Goal: Task Accomplishment & Management: Complete application form

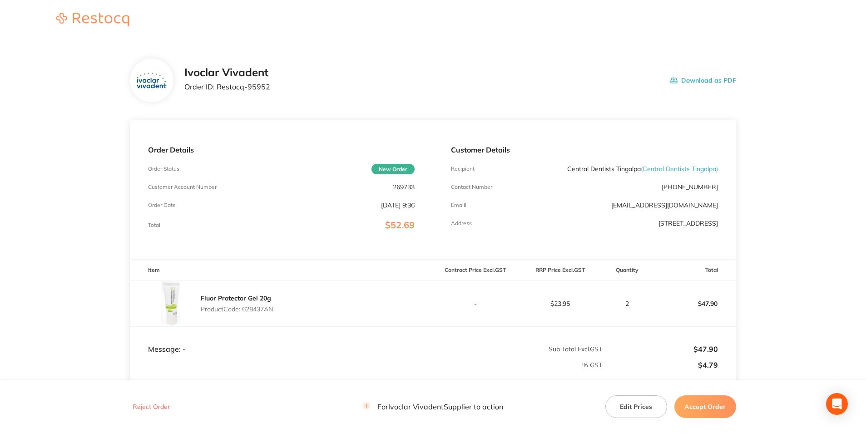
click at [407, 186] on p "269733" at bounding box center [404, 186] width 22 height 7
copy p "269733"
drag, startPoint x: 466, startPoint y: 95, endPoint x: 337, endPoint y: 96, distance: 129.4
click at [466, 95] on div "Ivoclar Vivadent Order ID: Restocq- 95952 Download as PDF" at bounding box center [433, 81] width 606 height 44
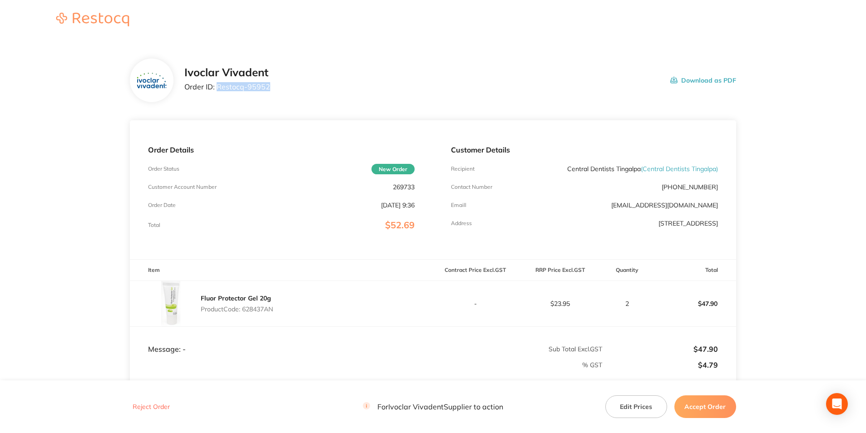
drag, startPoint x: 270, startPoint y: 87, endPoint x: 216, endPoint y: 89, distance: 54.1
click at [216, 89] on div "Ivoclar Vivadent Order ID: Restocq- 95952 Download as PDF" at bounding box center [460, 80] width 552 height 28
copy p "Restocq- 95952"
click at [254, 307] on p "Product Code: 628437AN" at bounding box center [237, 309] width 72 height 7
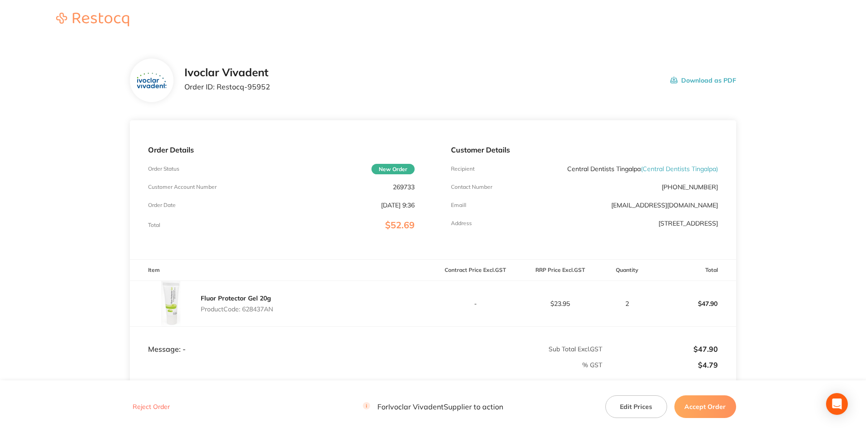
copy p "628437AN"
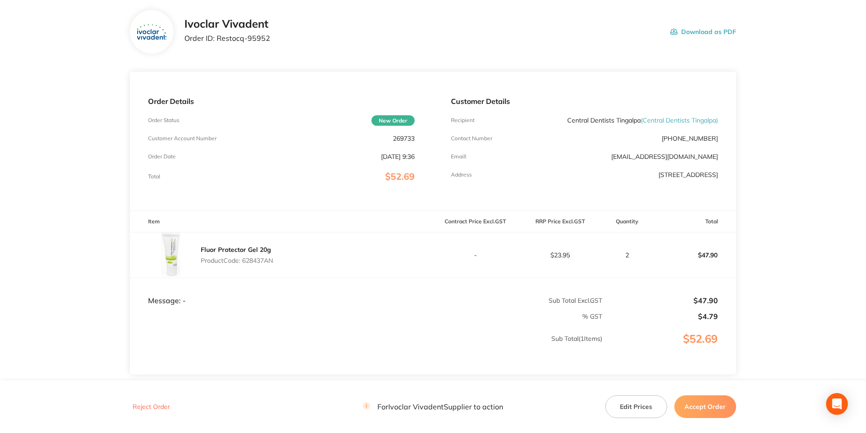
scroll to position [91, 0]
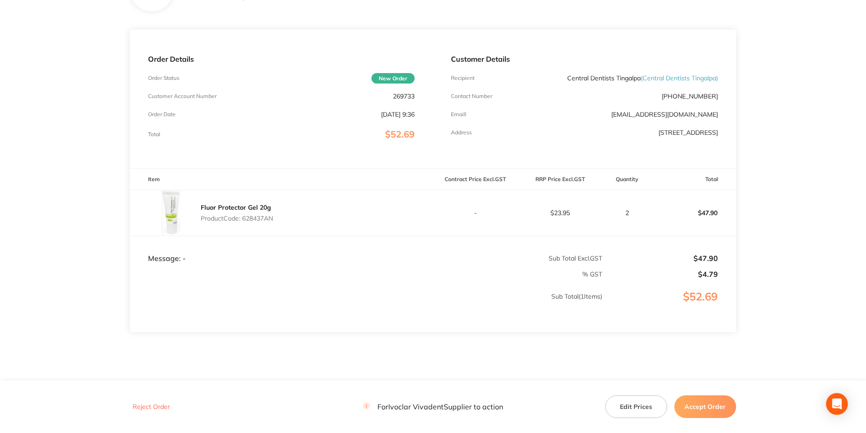
click at [705, 407] on button "Accept Order" at bounding box center [705, 407] width 62 height 23
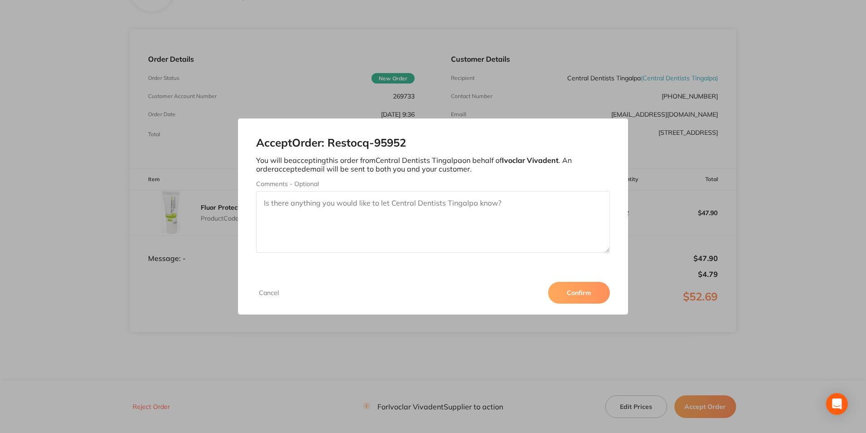
click at [433, 220] on textarea "Comments - Optional" at bounding box center [432, 222] width 353 height 62
type textarea "i"
click at [508, 208] on textarea "this item is not currently available, may arrive in December 2025." at bounding box center [432, 222] width 353 height 62
click at [266, 200] on textarea "this item is not currently available, may arrive in December 2025." at bounding box center [432, 222] width 353 height 62
click at [513, 215] on textarea "This item is not currently available, may arrive in December 2025." at bounding box center [432, 222] width 353 height 62
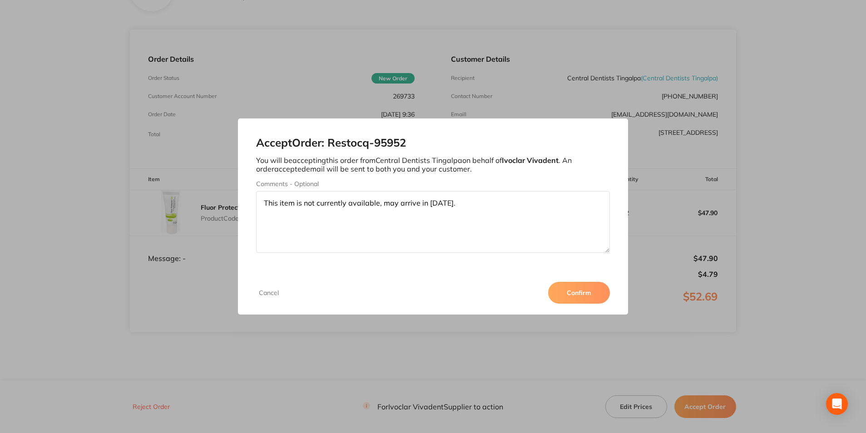
type textarea "This item is not currently available, may arrive in December 2025."
click at [575, 292] on button "Confirm" at bounding box center [579, 293] width 62 height 22
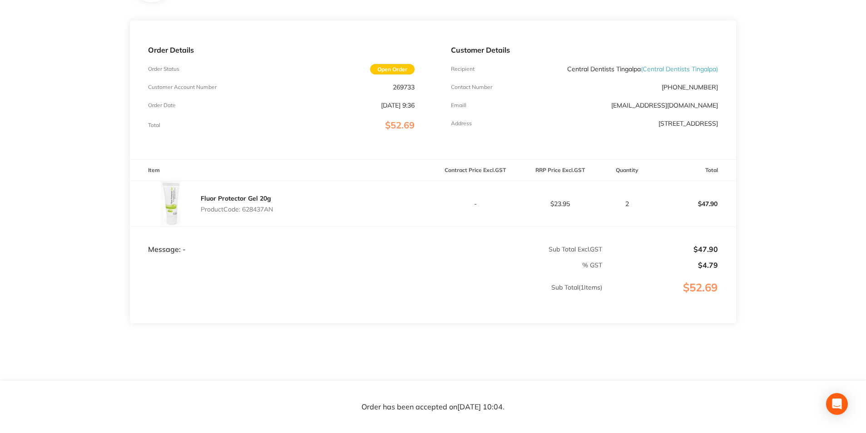
scroll to position [115, 0]
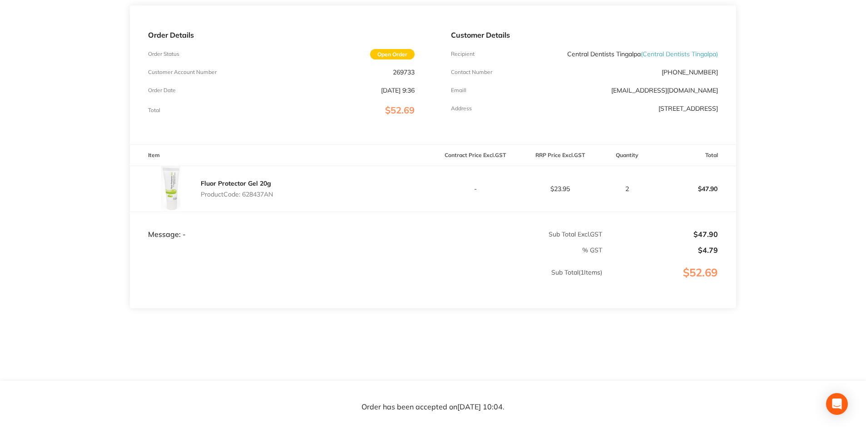
click at [460, 340] on section "Ivoclar Vivadent Order ID: Restocq- 95952 Download as PDF Order Details Order S…" at bounding box center [433, 153] width 606 height 455
